Goal: Task Accomplishment & Management: Manage account settings

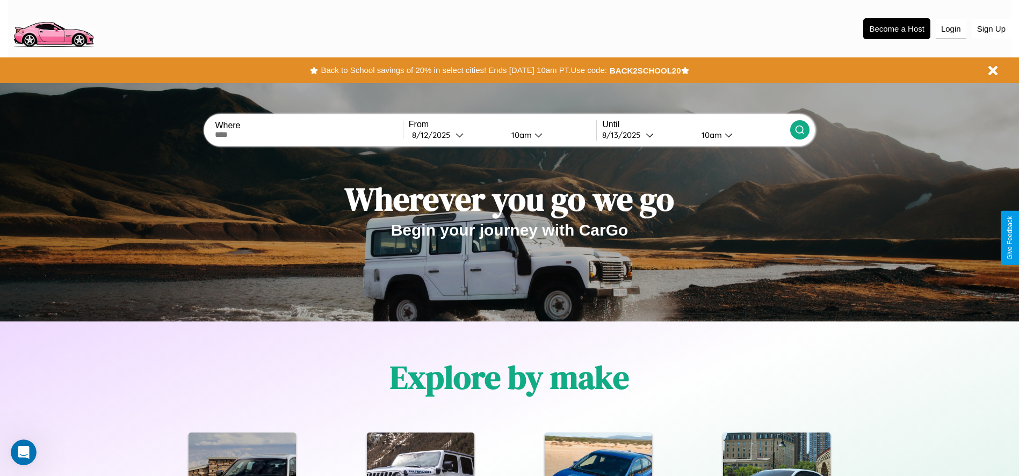
click at [951, 28] on button "Login" at bounding box center [951, 29] width 31 height 20
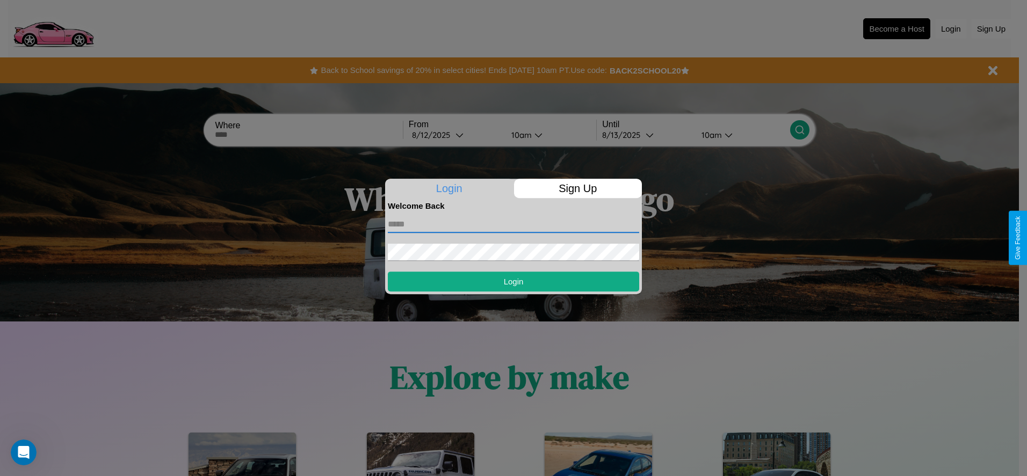
click at [514, 224] on input "text" at bounding box center [513, 224] width 251 height 17
type input "**********"
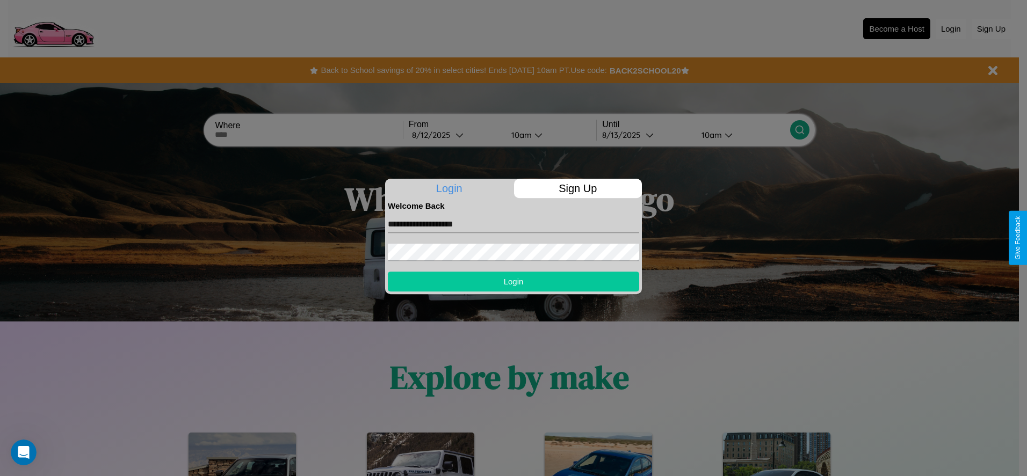
click at [514, 281] on button "Login" at bounding box center [513, 282] width 251 height 20
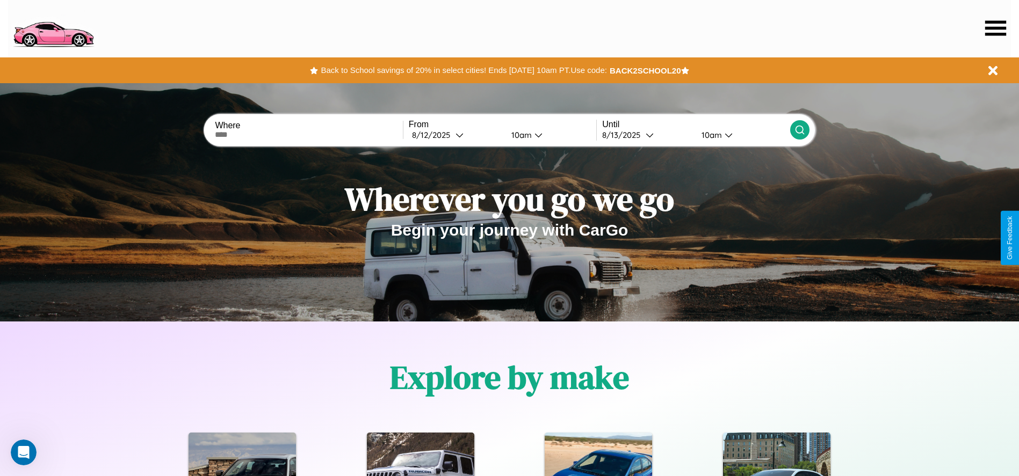
click at [995, 28] on icon at bounding box center [995, 27] width 21 height 15
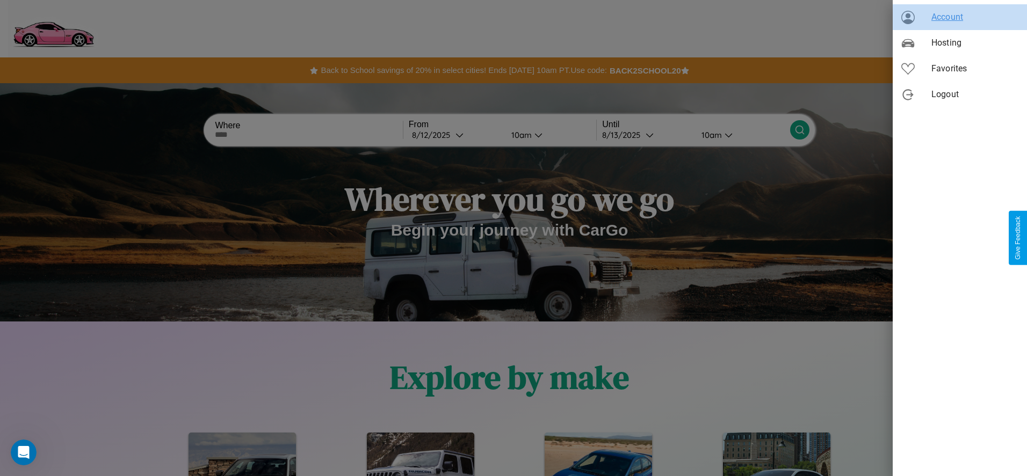
click at [960, 17] on span "Account" at bounding box center [975, 17] width 87 height 13
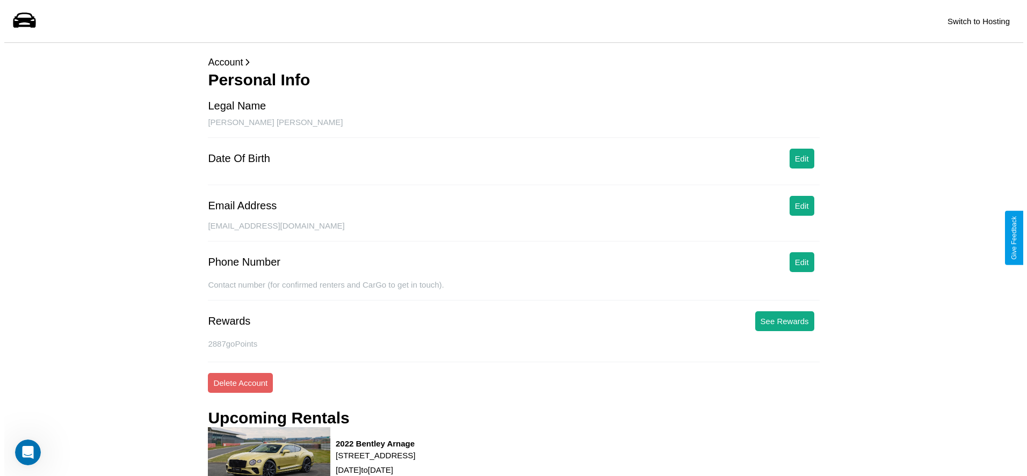
scroll to position [111, 0]
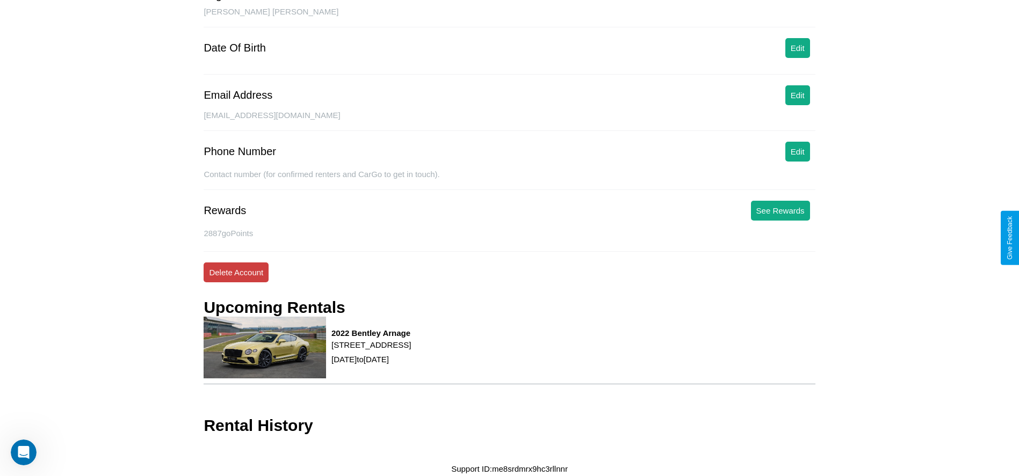
click at [236, 272] on button "Delete Account" at bounding box center [236, 273] width 65 height 20
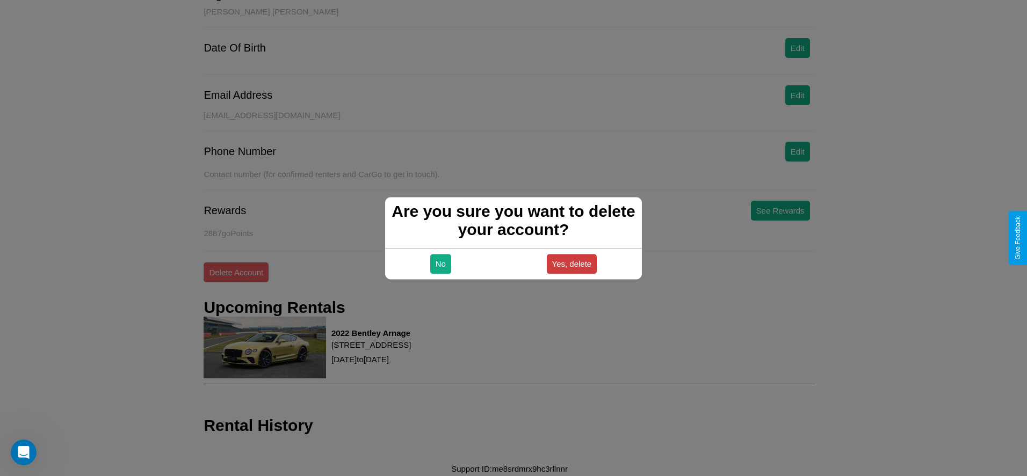
click at [572, 264] on button "Yes, delete" at bounding box center [572, 264] width 50 height 20
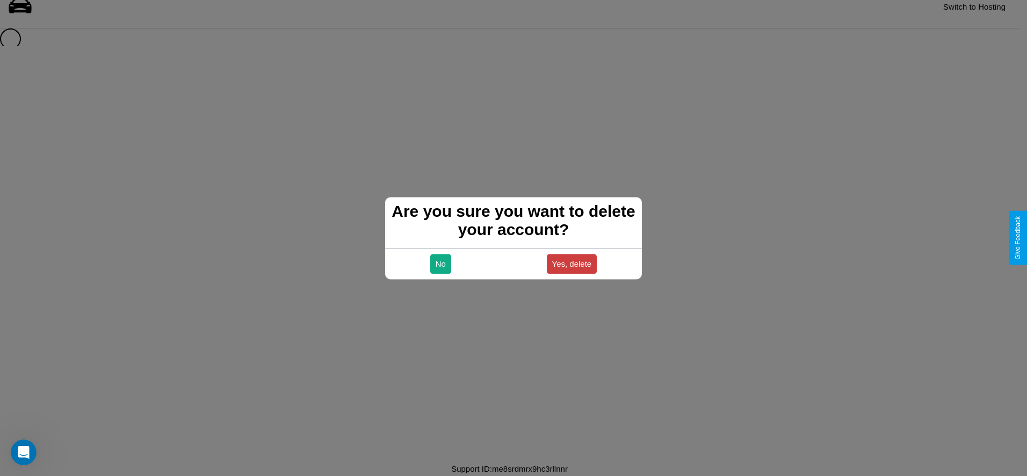
scroll to position [15, 0]
